Goal: Transaction & Acquisition: Subscribe to service/newsletter

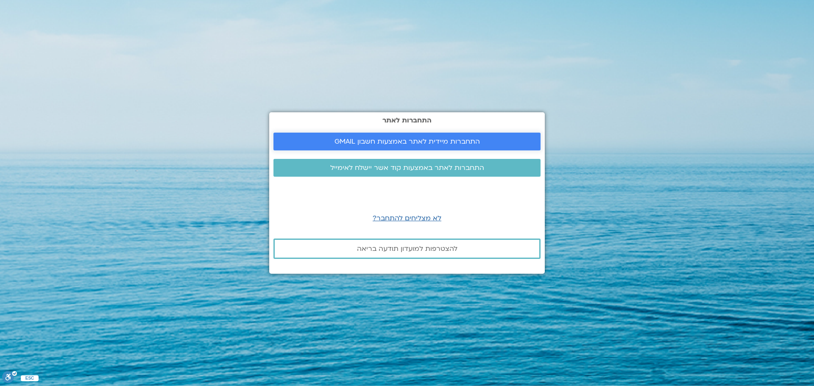
click at [366, 142] on span "התחברות מיידית לאתר באמצעות חשבון GMAIL" at bounding box center [406, 142] width 145 height 8
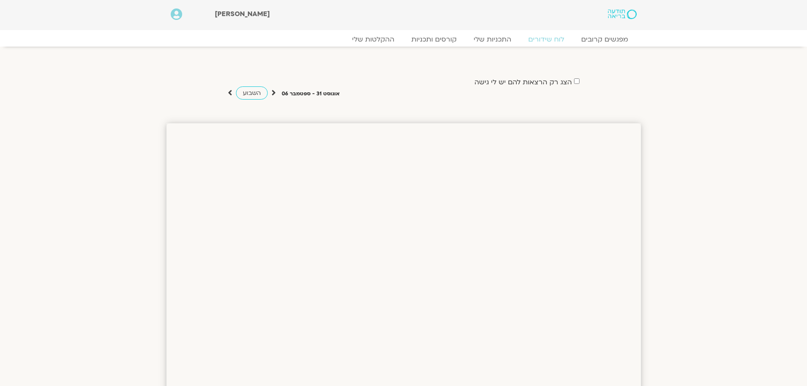
drag, startPoint x: 762, startPoint y: 106, endPoint x: 442, endPoint y: 8, distance: 334.2
click at [762, 106] on section "הצג רק הרצאות להם יש [PERSON_NAME] גישה [DATE] - [DATE] השבוע להציג אירועים שפת…" at bounding box center [403, 81] width 807 height 52
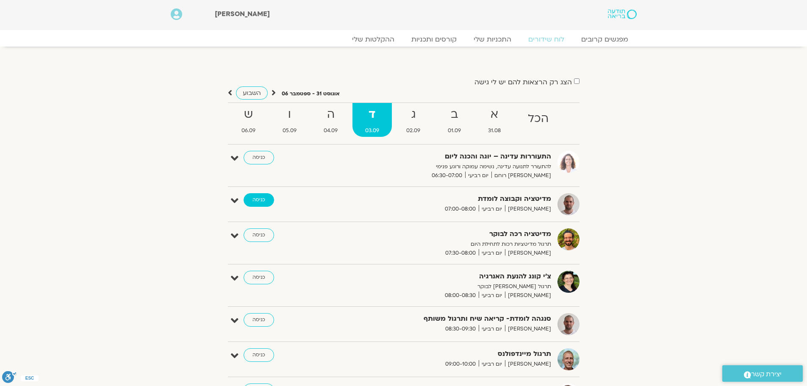
click at [263, 204] on link "כניסה" at bounding box center [259, 200] width 31 height 14
